Goal: Check status: Check status

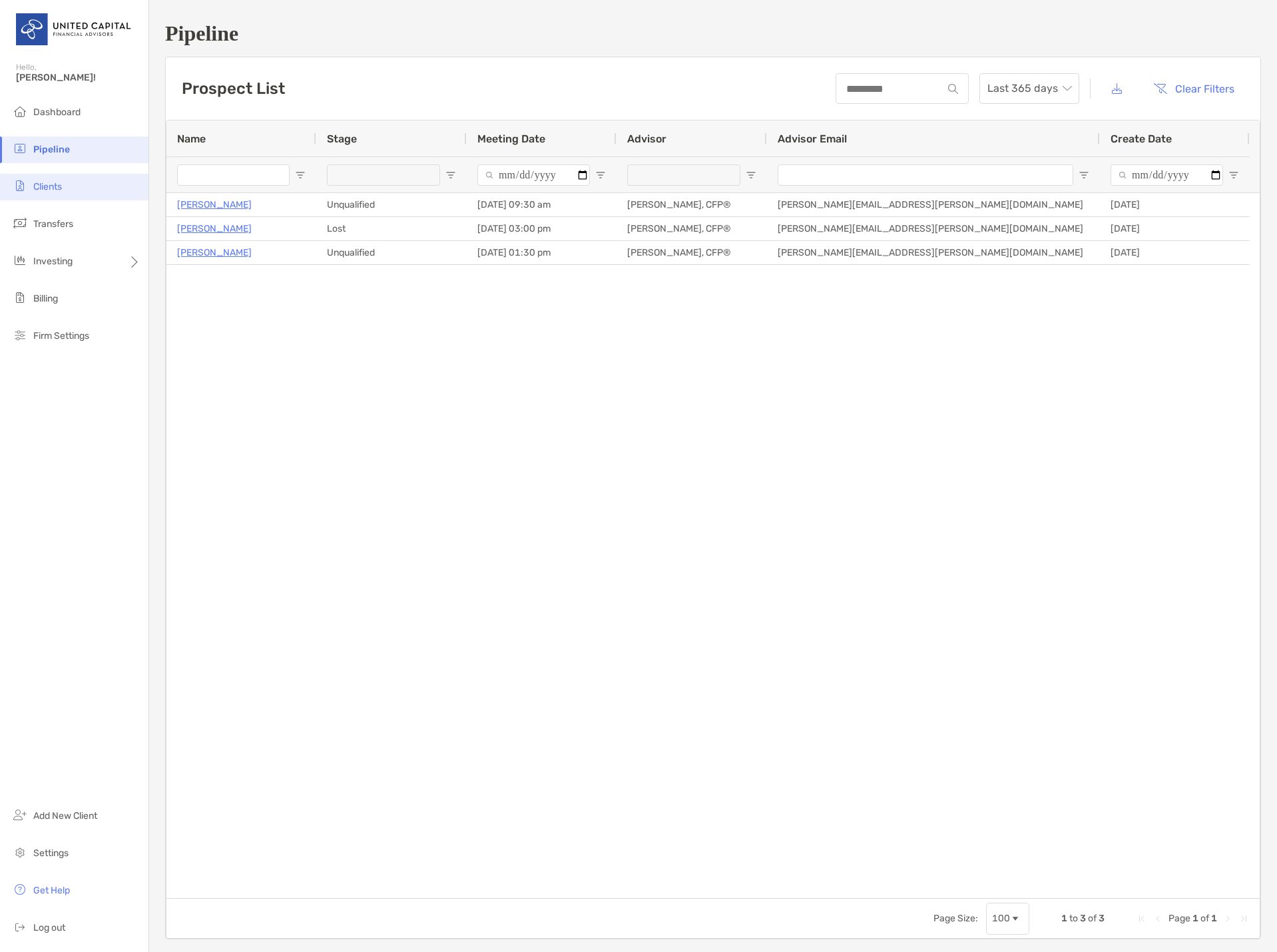
click at [42, 193] on li "Clients" at bounding box center [74, 187] width 149 height 27
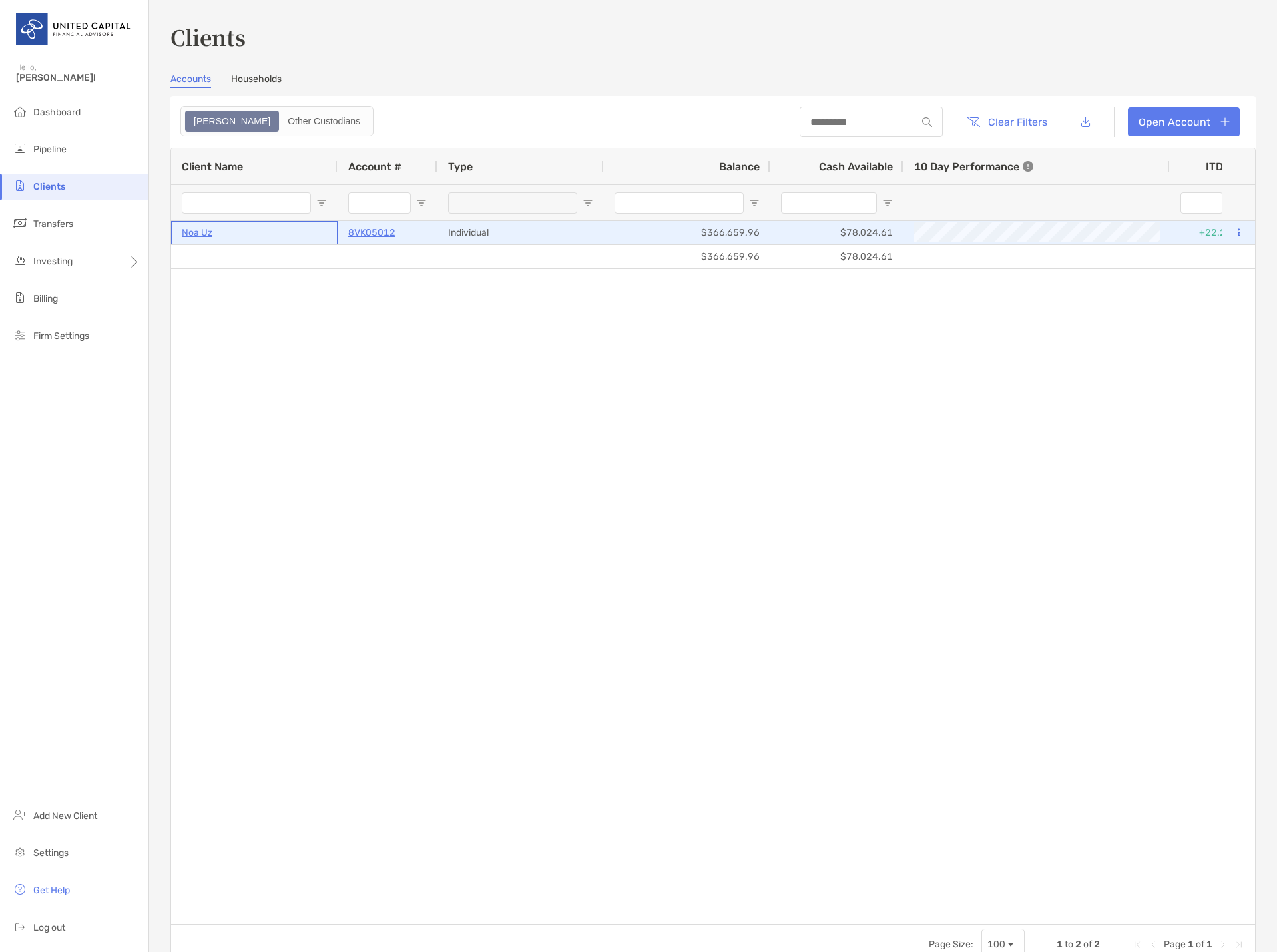
click at [209, 232] on p "Noa Uz" at bounding box center [197, 233] width 31 height 16
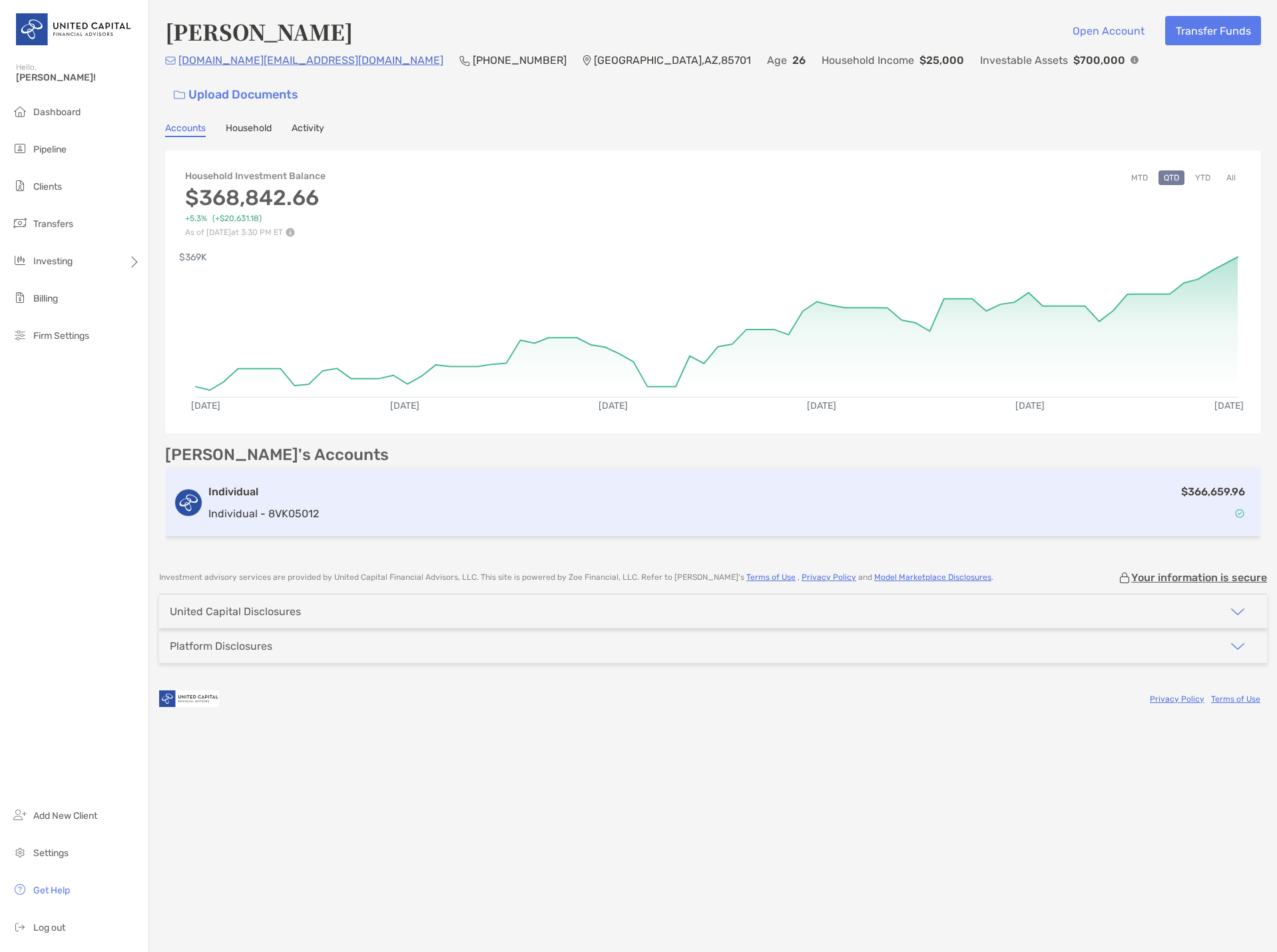
click at [265, 500] on div "Individual Individual - 8VK05012 $366,659.96" at bounding box center [713, 503] width 1096 height 68
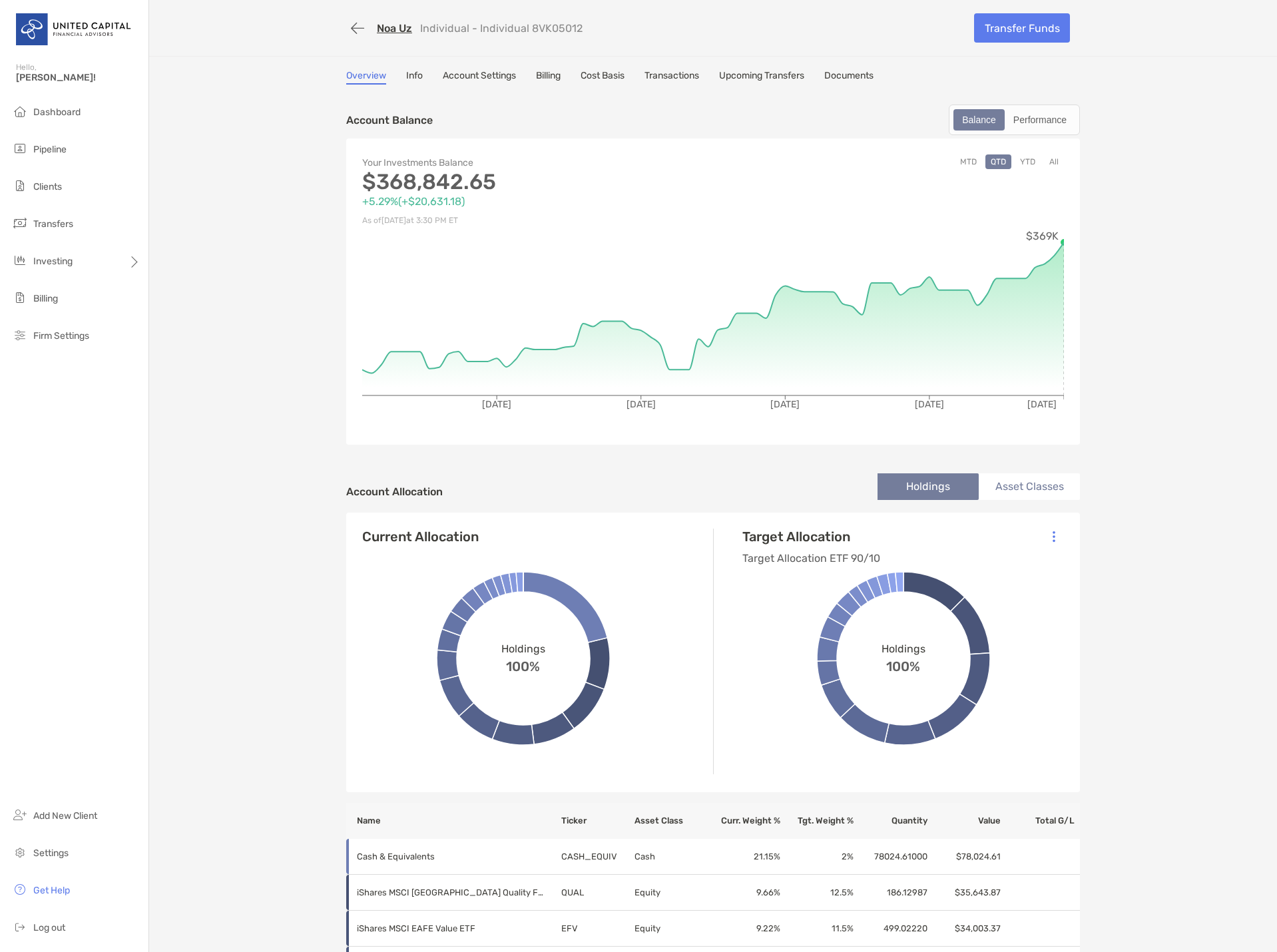
click at [656, 76] on link "Transactions" at bounding box center [671, 78] width 55 height 15
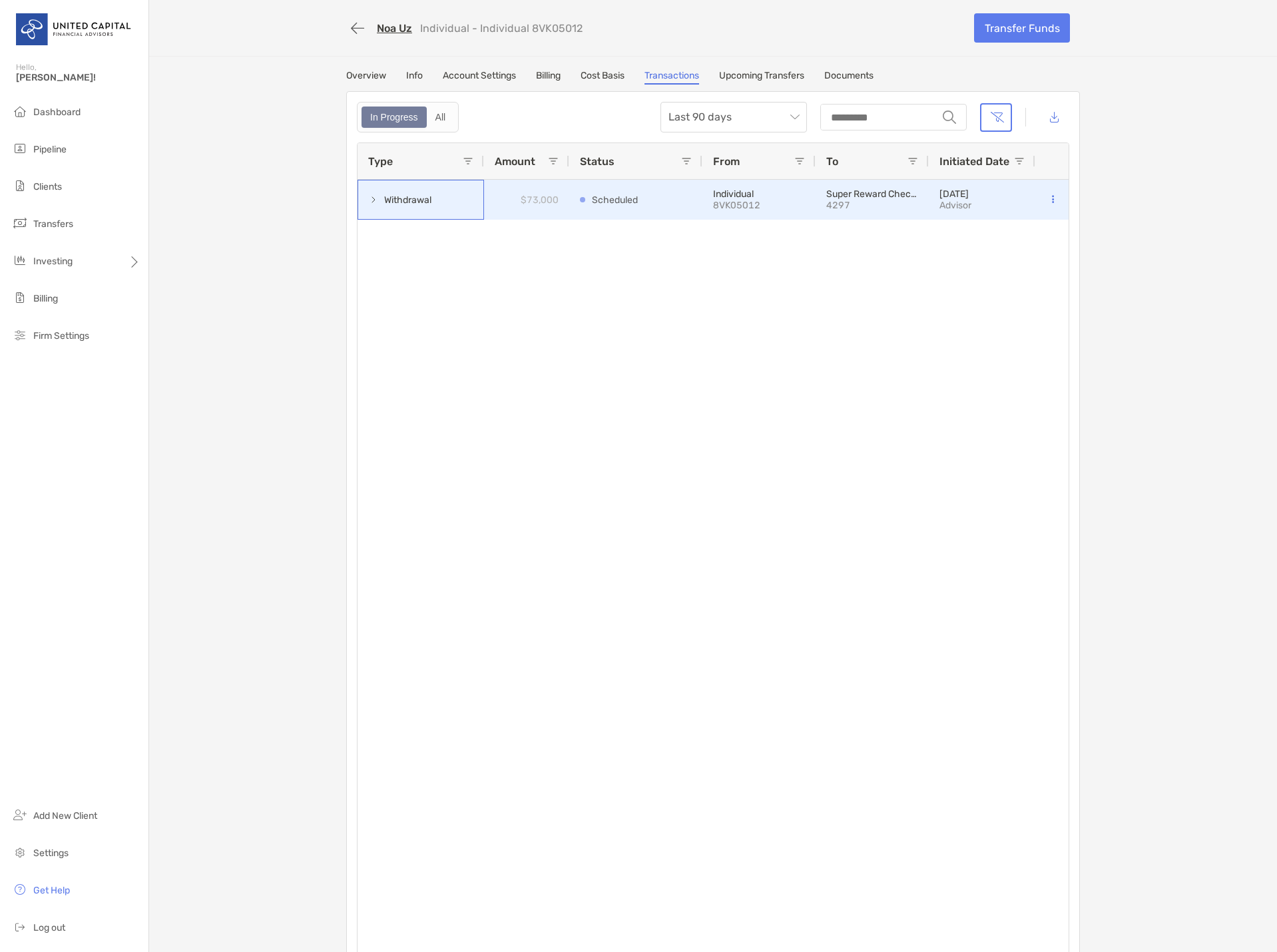
click at [357, 200] on div "Withdrawal" at bounding box center [420, 199] width 126 height 40
